Goal: Transaction & Acquisition: Purchase product/service

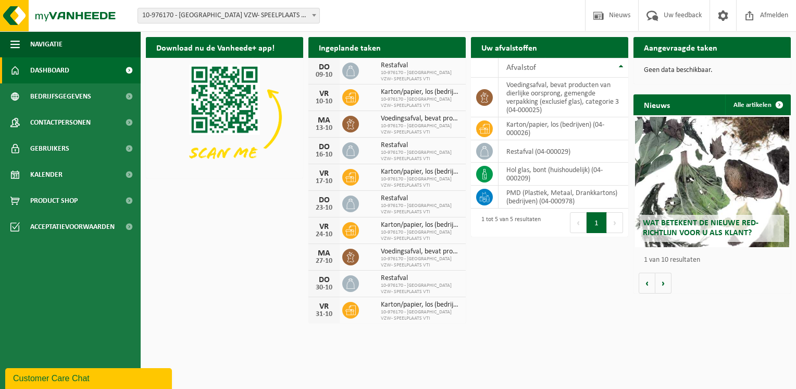
click at [722, 272] on div "Wat betekent de nieuwe RED-richtlijn voor u als klant? Market update Market upd…" at bounding box center [712, 204] width 157 height 178
click at [66, 202] on span "Product Shop" at bounding box center [53, 201] width 47 height 26
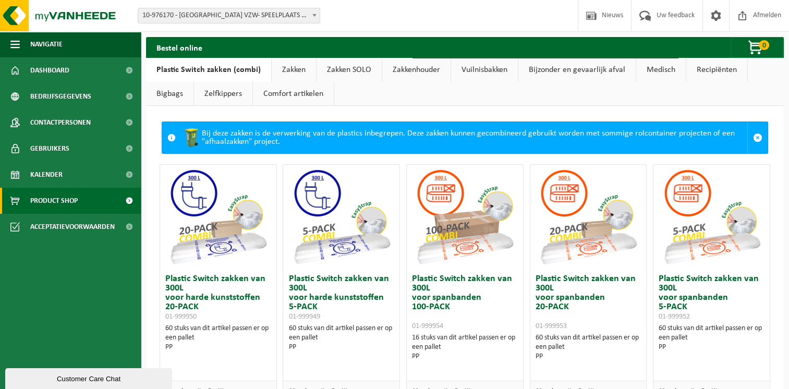
click at [355, 70] on link "Zakken SOLO" at bounding box center [348, 70] width 65 height 24
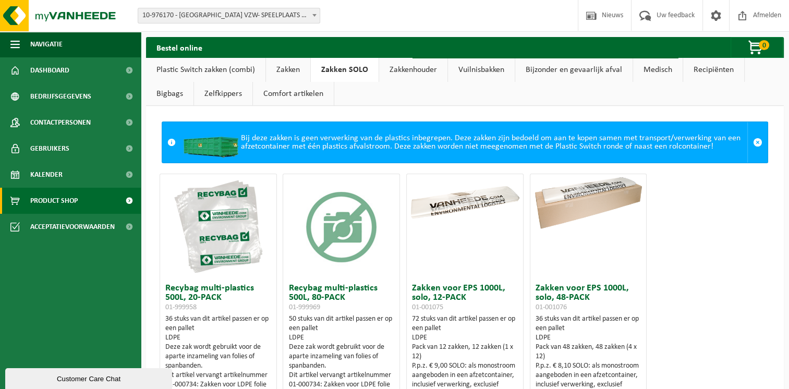
click at [400, 70] on link "Zakkenhouder" at bounding box center [413, 70] width 68 height 24
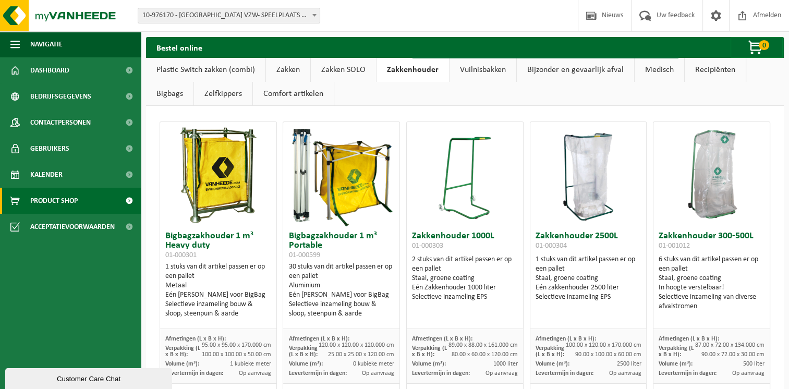
click at [499, 68] on link "Vuilnisbakken" at bounding box center [482, 70] width 67 height 24
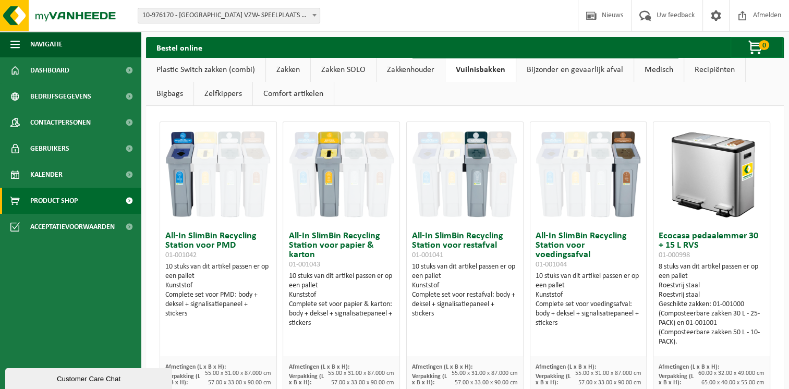
click at [558, 68] on link "Bijzonder en gevaarlijk afval" at bounding box center [574, 70] width 117 height 24
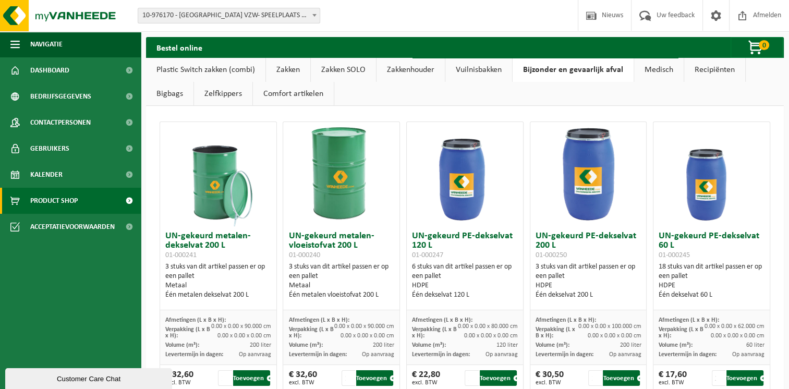
click at [653, 72] on link "Medisch" at bounding box center [659, 70] width 50 height 24
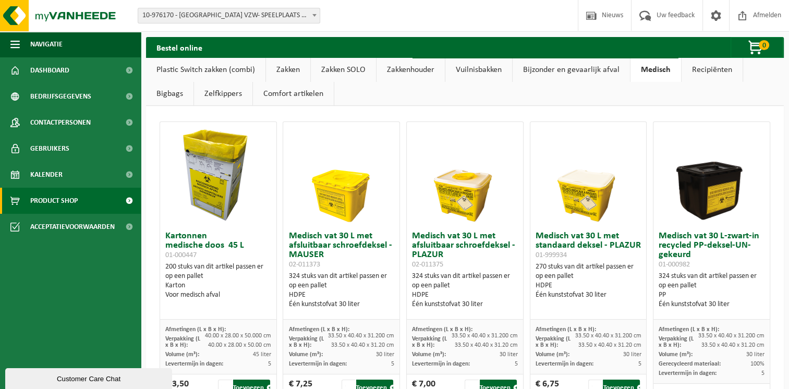
click at [698, 70] on link "Recipiënten" at bounding box center [711, 70] width 61 height 24
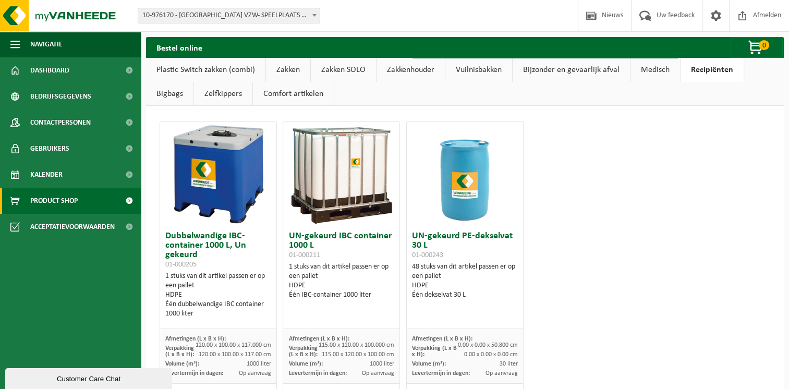
click at [171, 94] on link "Bigbags" at bounding box center [169, 94] width 47 height 24
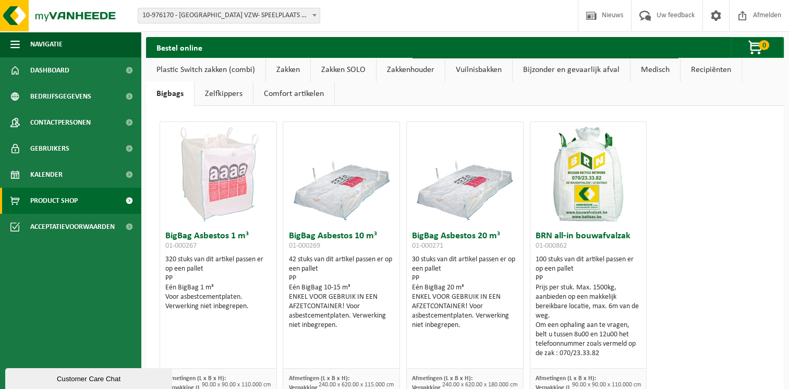
click at [237, 94] on link "Zelfkippers" at bounding box center [223, 94] width 58 height 24
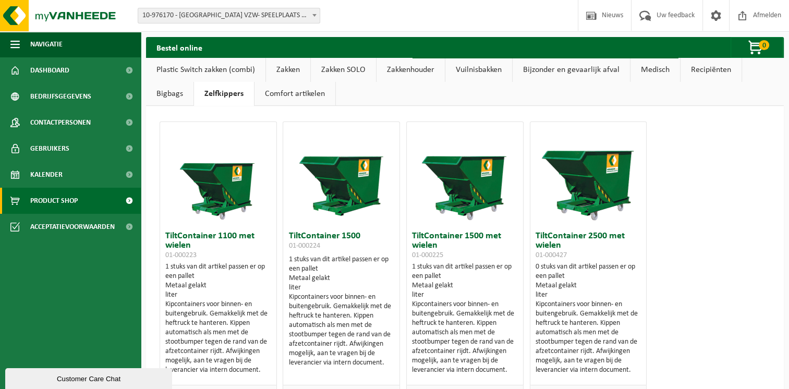
click at [290, 95] on link "Comfort artikelen" at bounding box center [294, 94] width 81 height 24
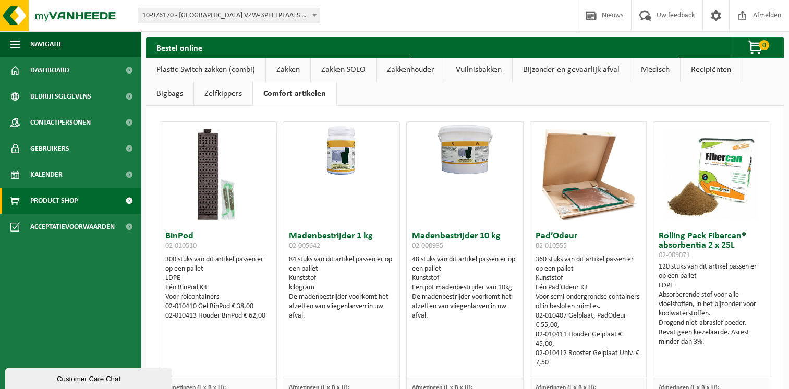
click at [211, 70] on link "Plastic Switch zakken (combi)" at bounding box center [205, 70] width 119 height 24
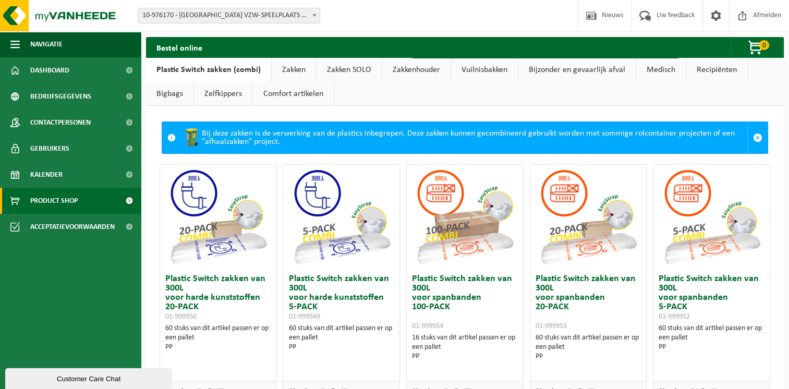
click at [287, 69] on link "Zakken" at bounding box center [294, 70] width 44 height 24
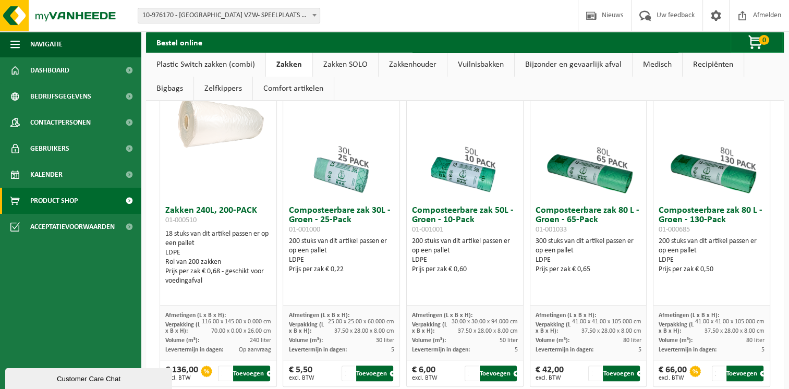
scroll to position [341, 0]
